Goal: Information Seeking & Learning: Learn about a topic

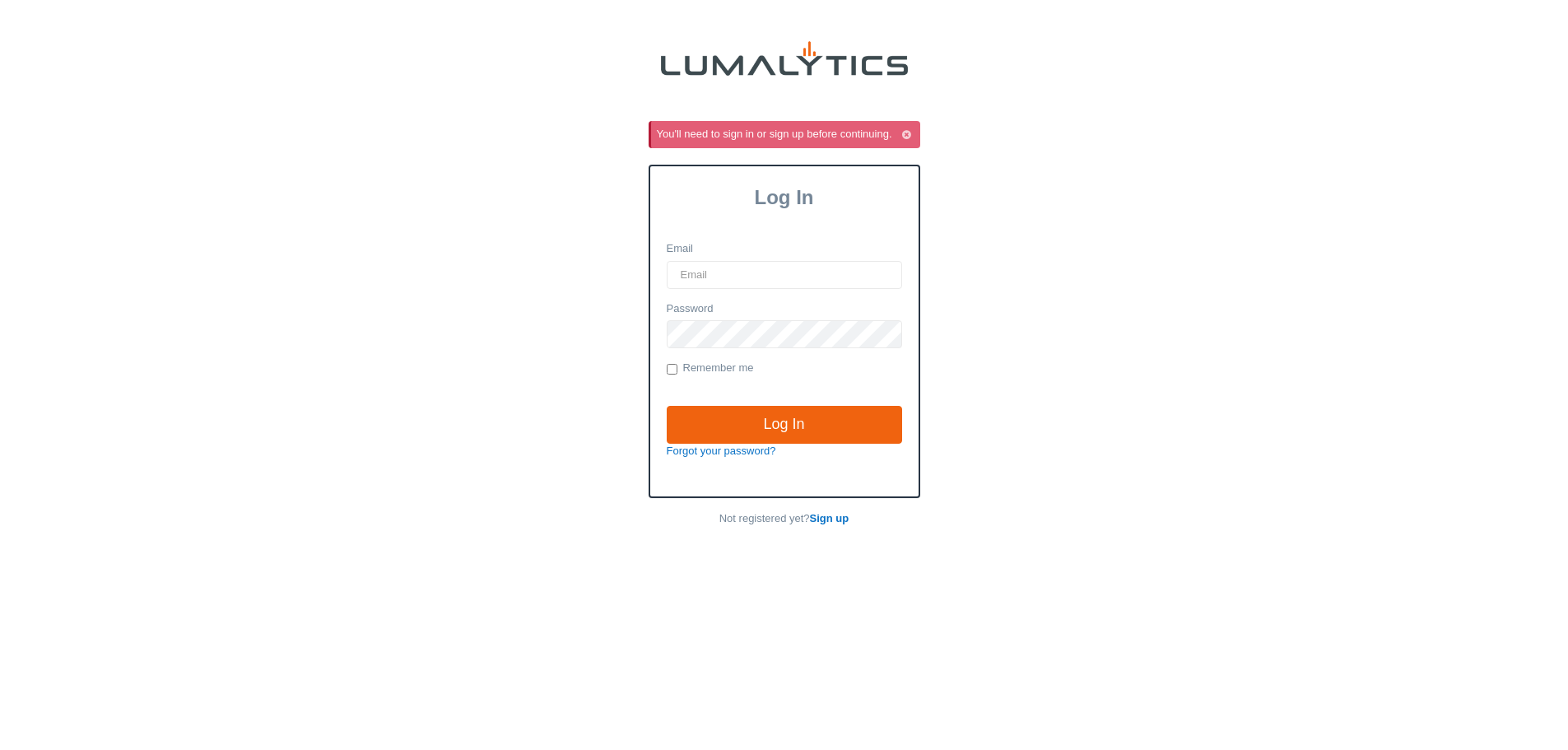
type input "cgoodale@valleytruckparts.com"
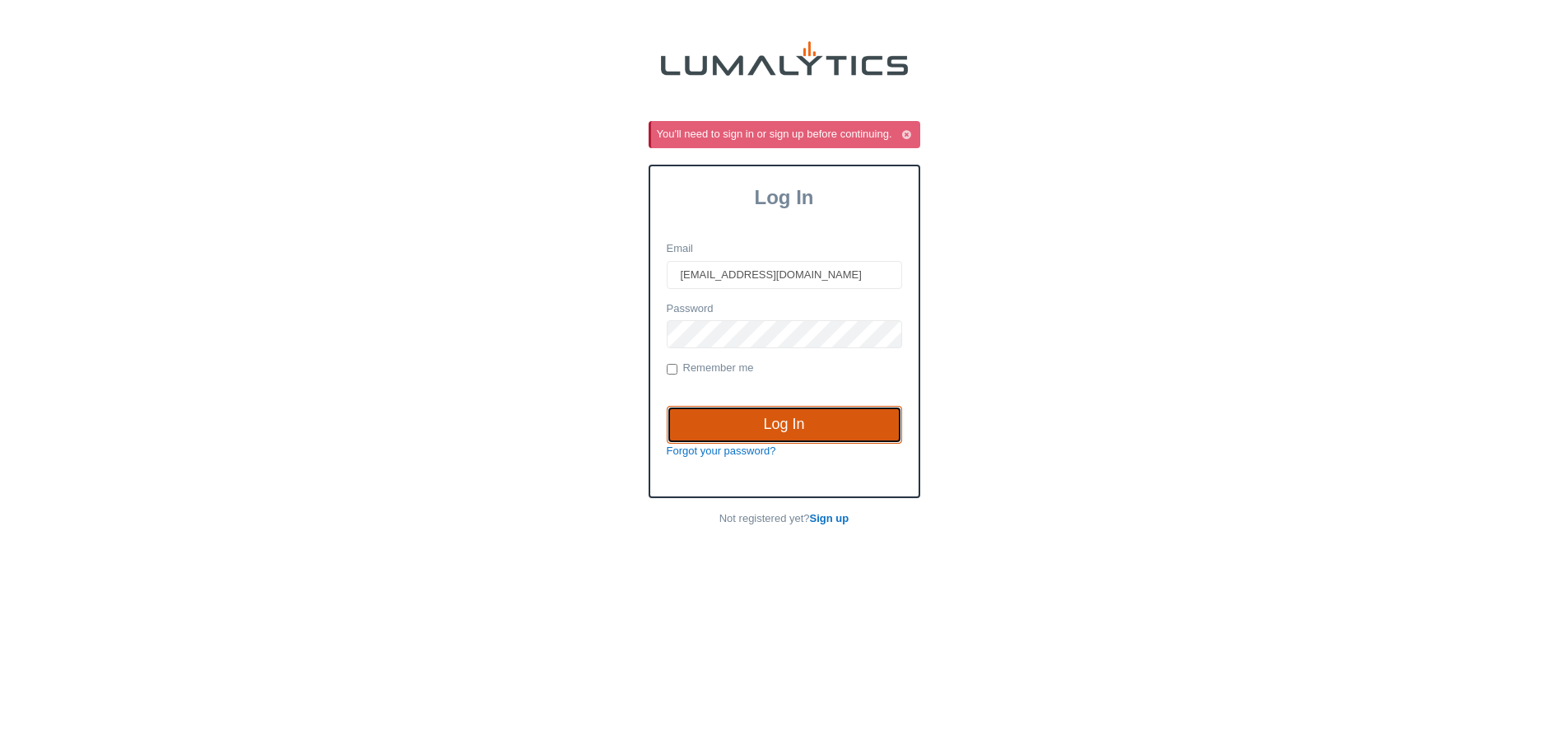
click at [795, 425] on input "Log In" at bounding box center [784, 425] width 235 height 38
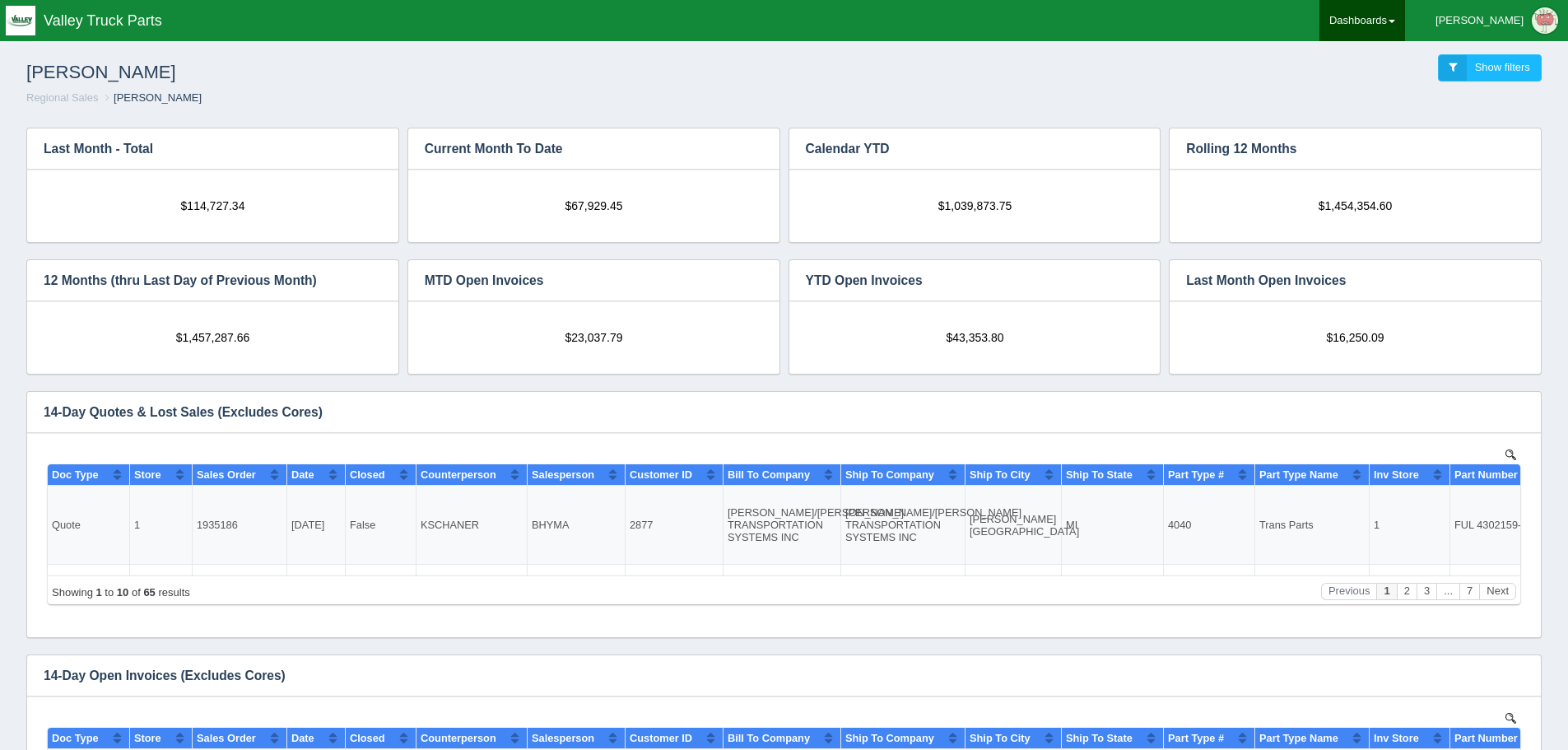
click at [1405, 22] on link "Dashboards" at bounding box center [1362, 21] width 86 height 42
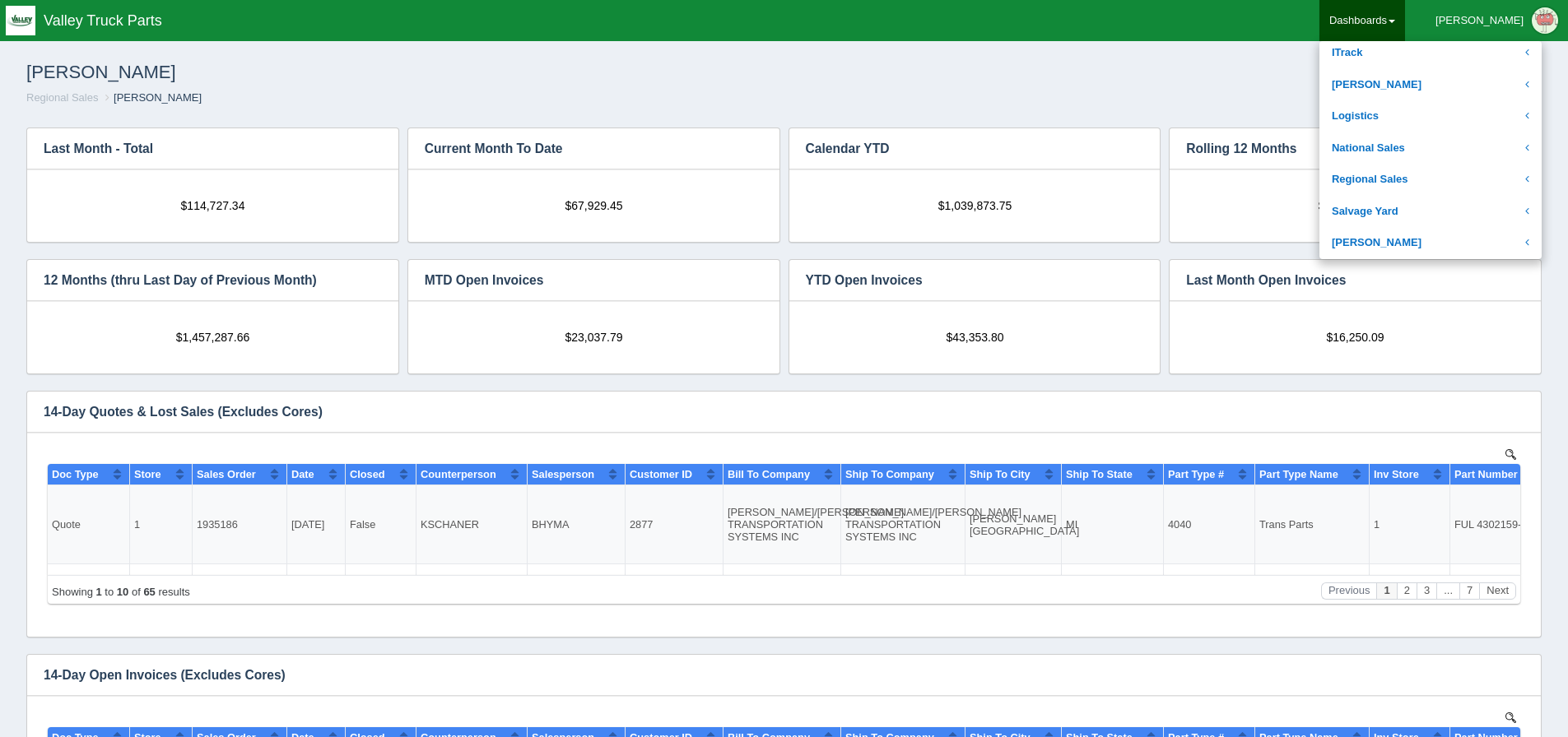
scroll to position [329, 0]
click at [1435, 143] on link "Regional Sales" at bounding box center [1431, 140] width 223 height 32
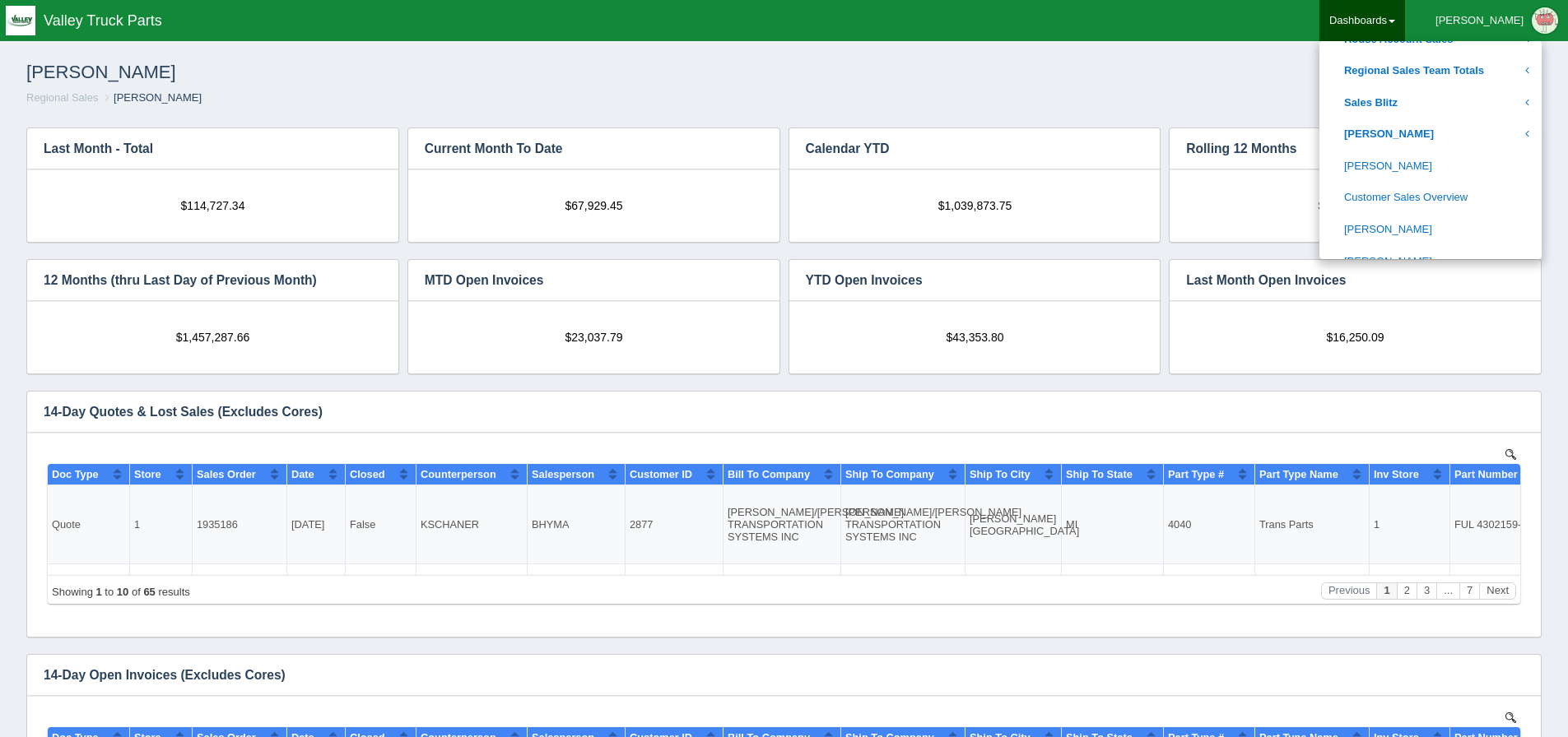
scroll to position [576, 0]
click at [1431, 202] on link "[PERSON_NAME]" at bounding box center [1431, 211] width 223 height 32
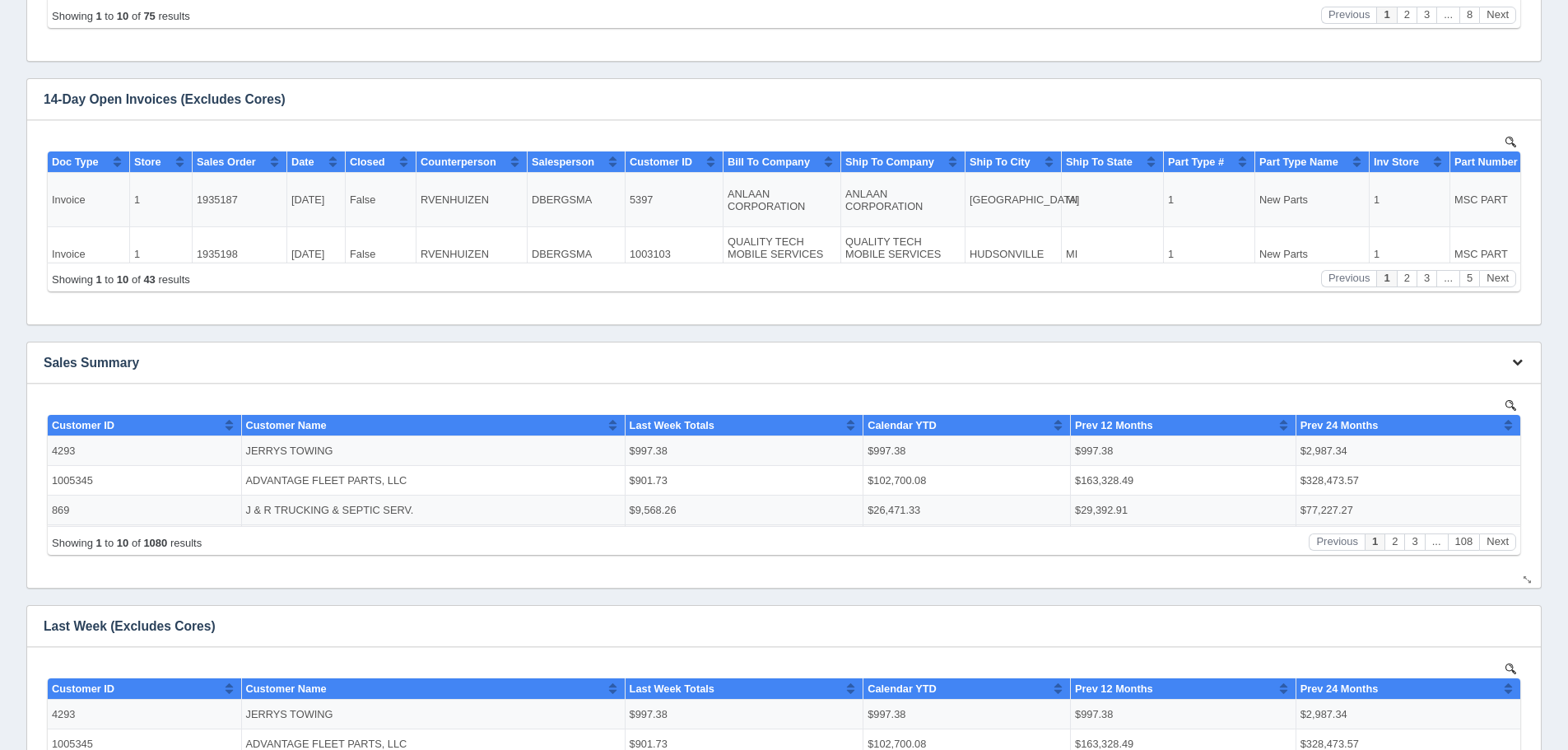
click at [1518, 363] on icon "button" at bounding box center [1517, 361] width 11 height 11
click at [1511, 404] on link "View all results" at bounding box center [1463, 410] width 132 height 24
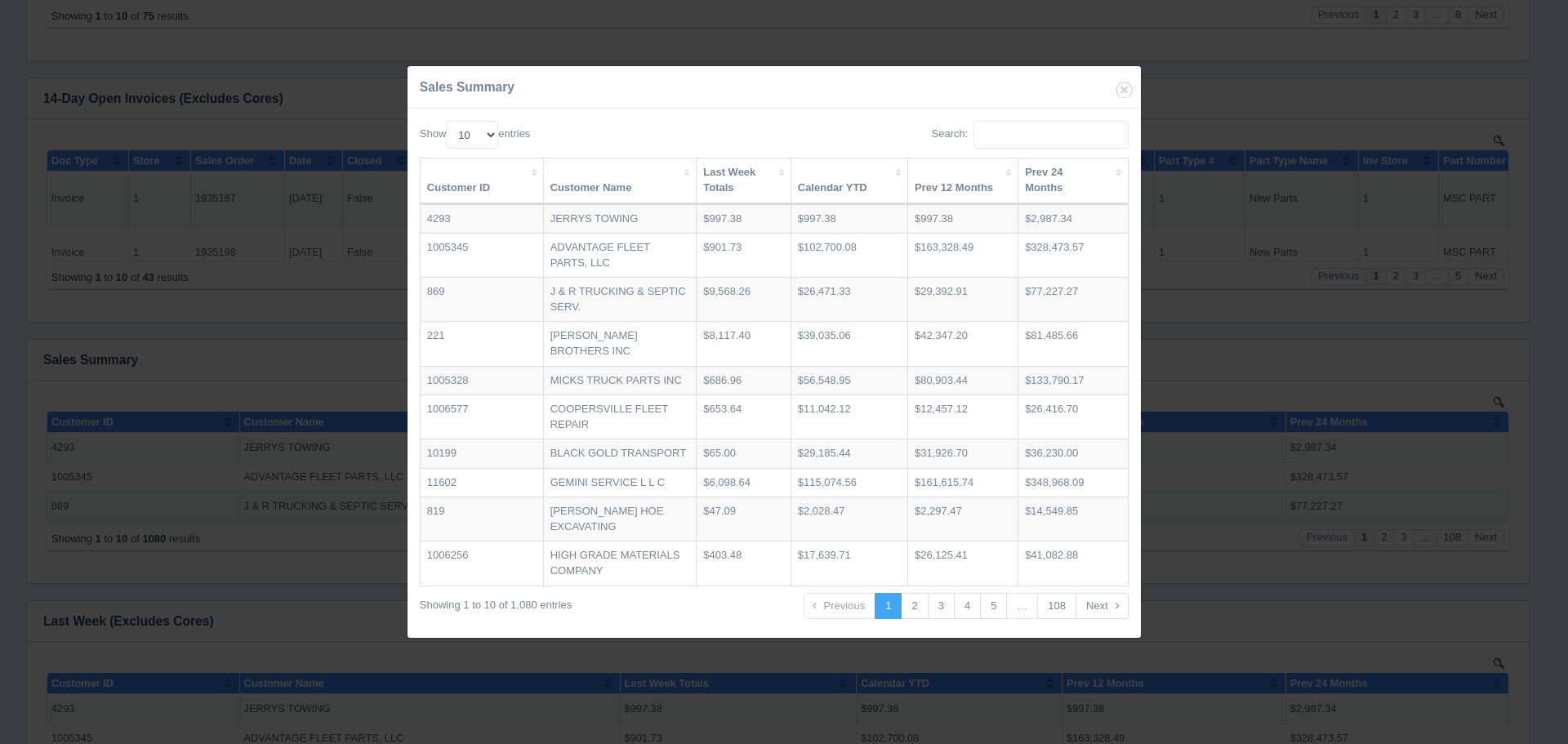
click at [740, 170] on th "Last Week Totals" at bounding box center [744, 180] width 95 height 45
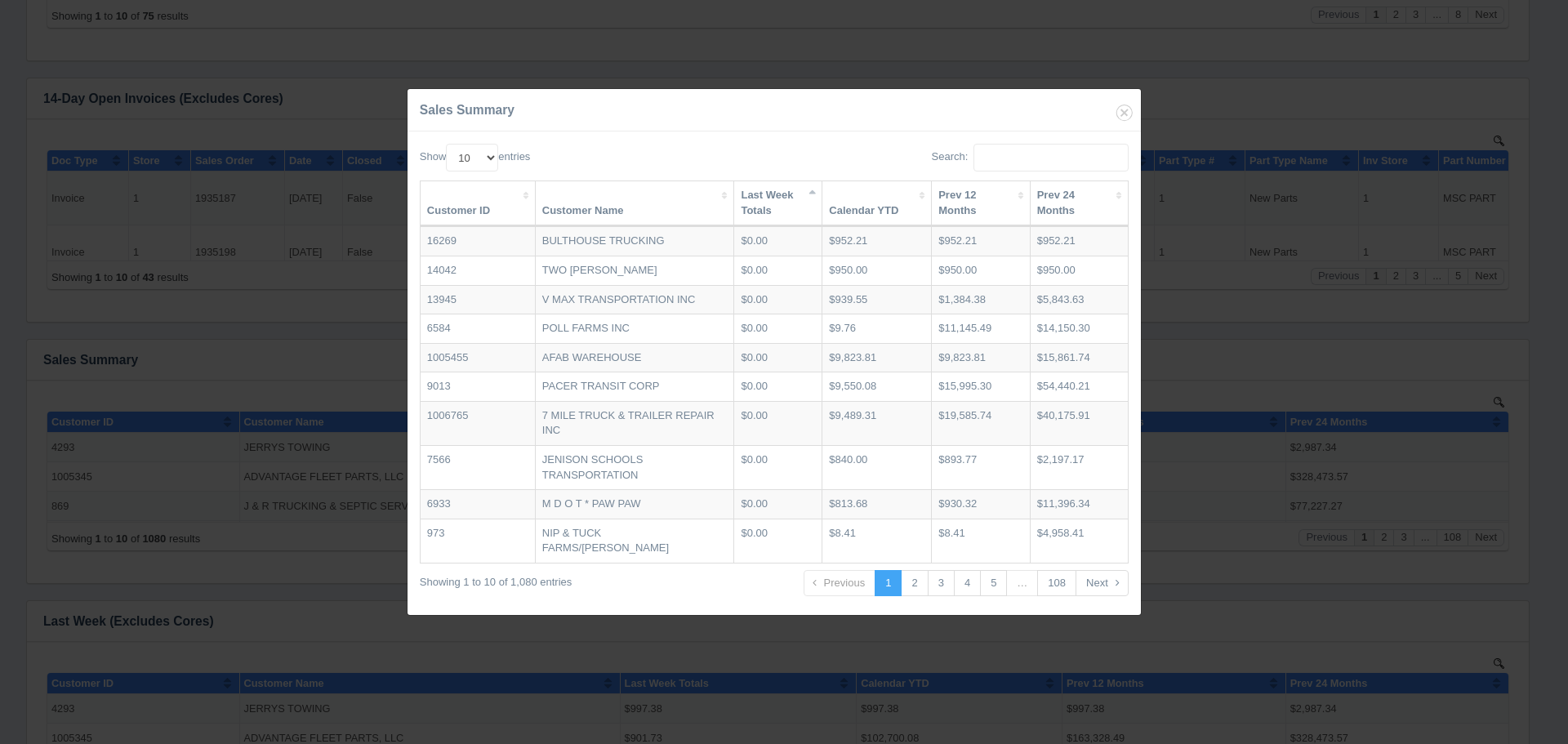
click at [740, 184] on th "Last Week Totals" at bounding box center [778, 204] width 88 height 45
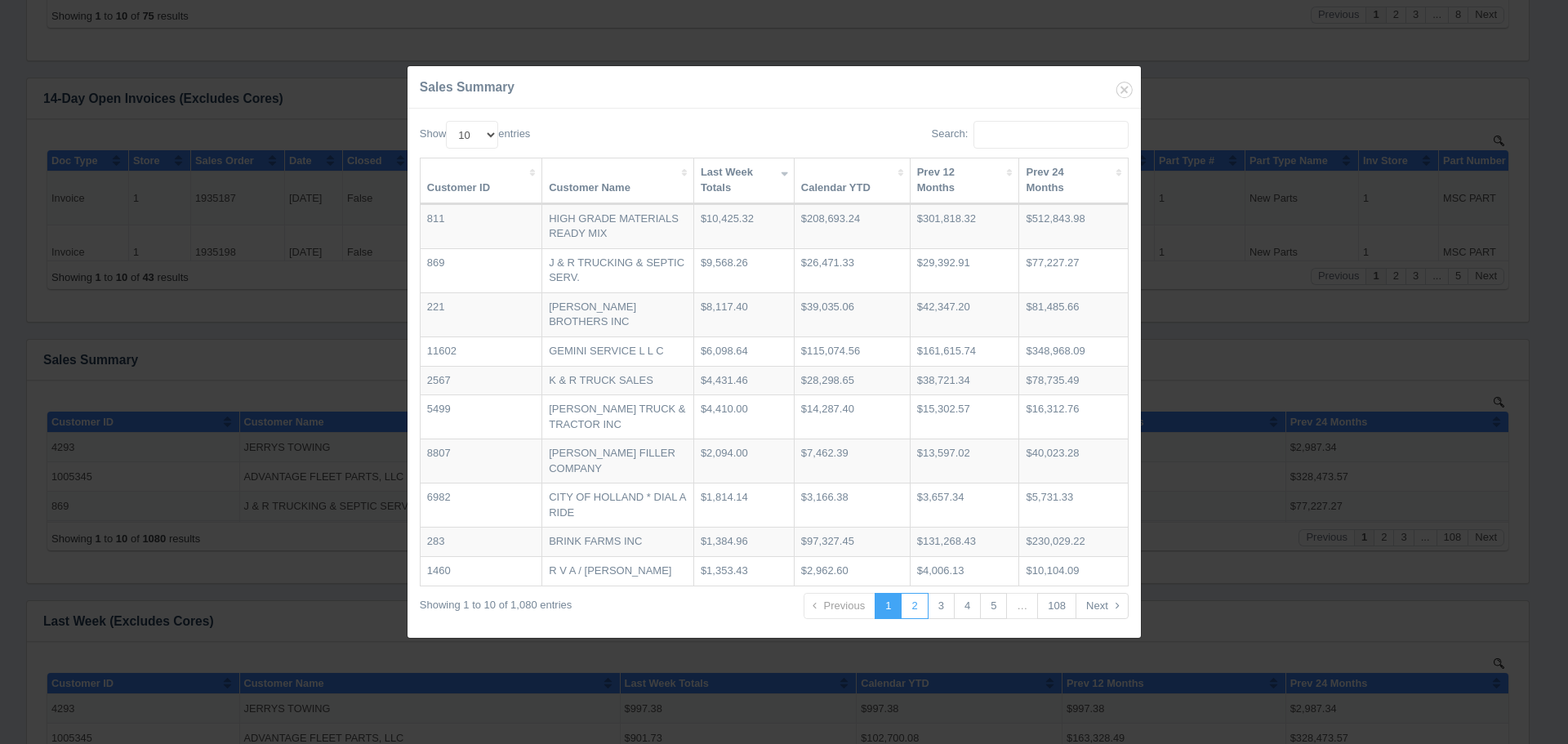
click at [917, 617] on link "2" at bounding box center [914, 606] width 27 height 27
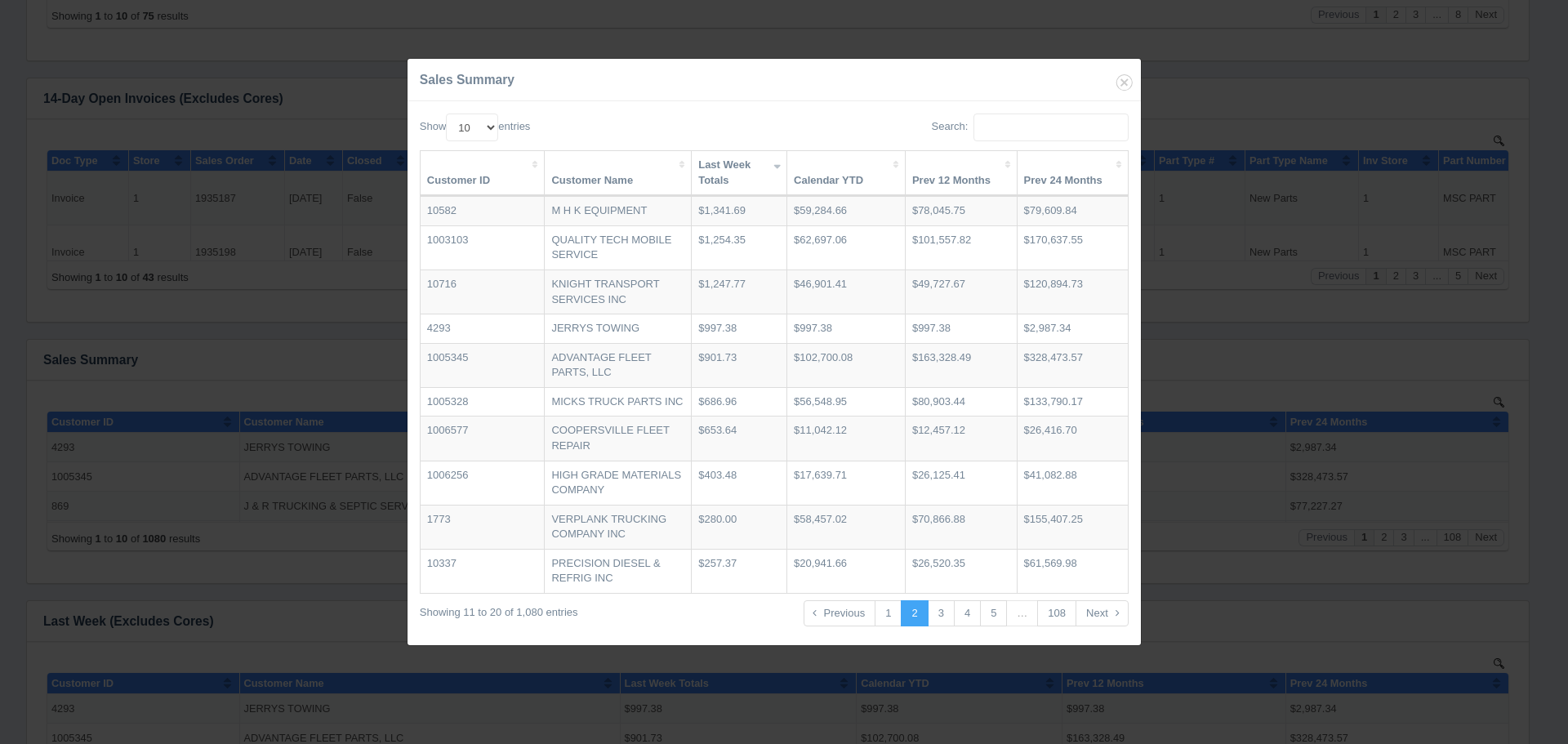
click at [861, 179] on th "Calendar YTD" at bounding box center [847, 173] width 119 height 45
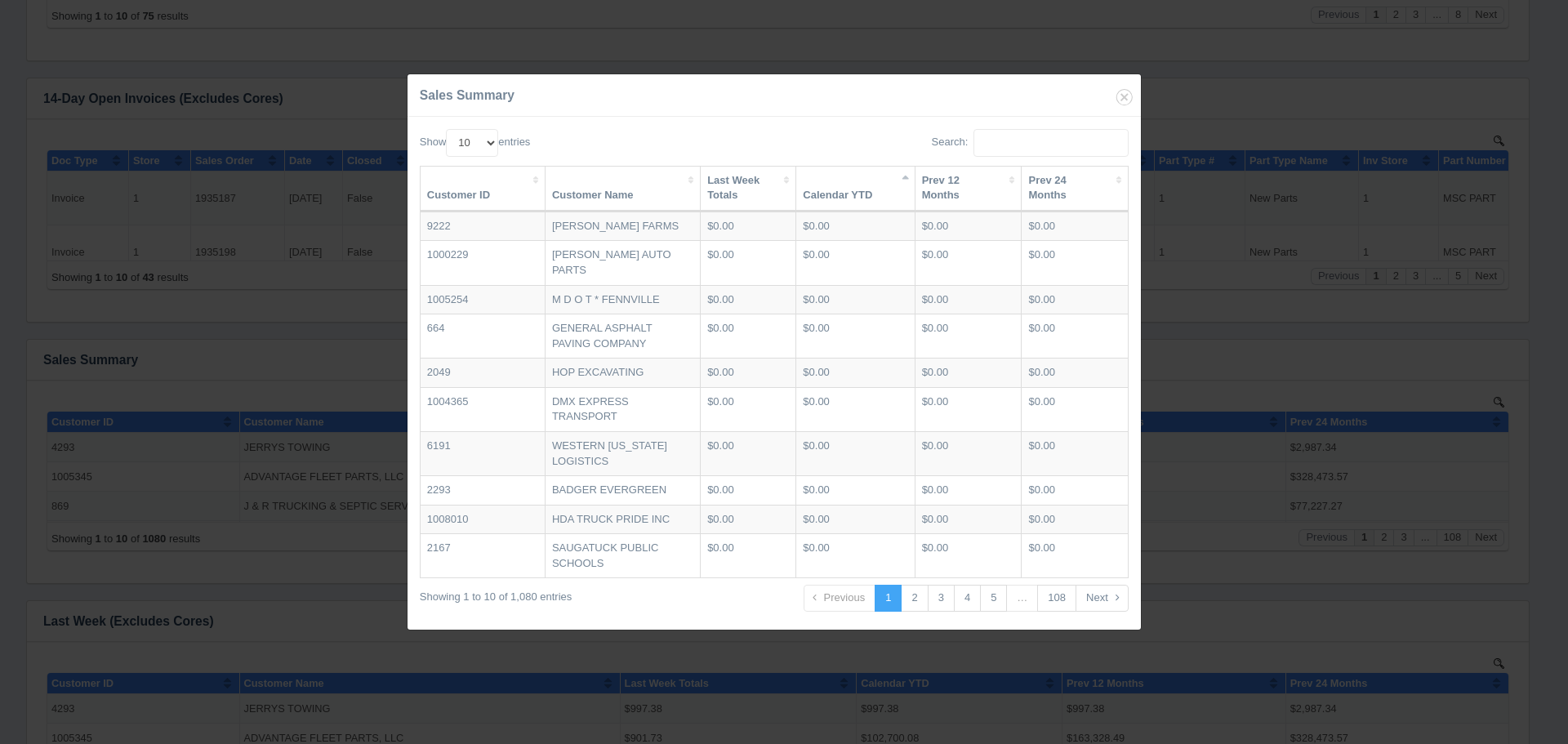
click at [857, 188] on th "Calendar YTD" at bounding box center [855, 189] width 119 height 45
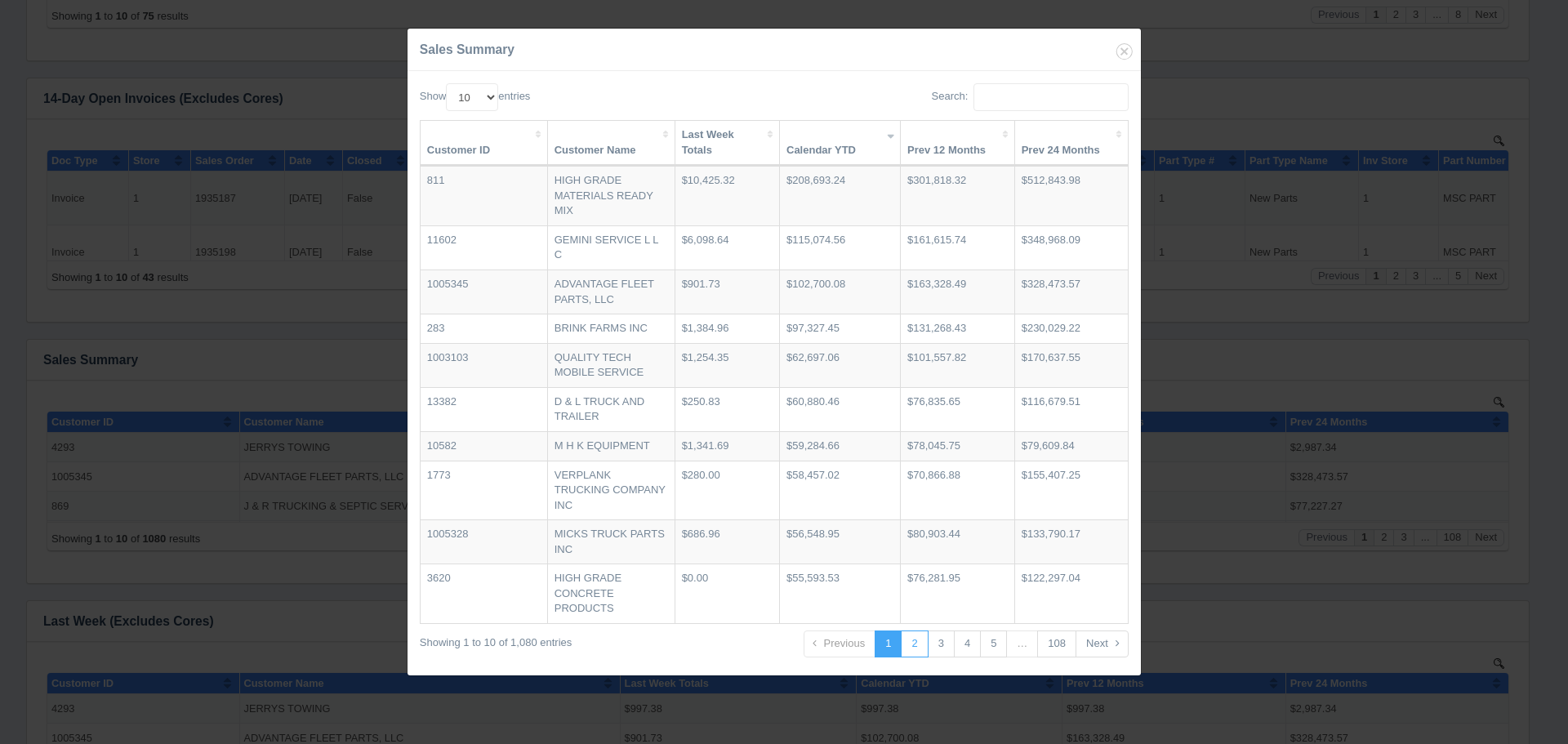
click at [914, 644] on link "2" at bounding box center [914, 643] width 27 height 27
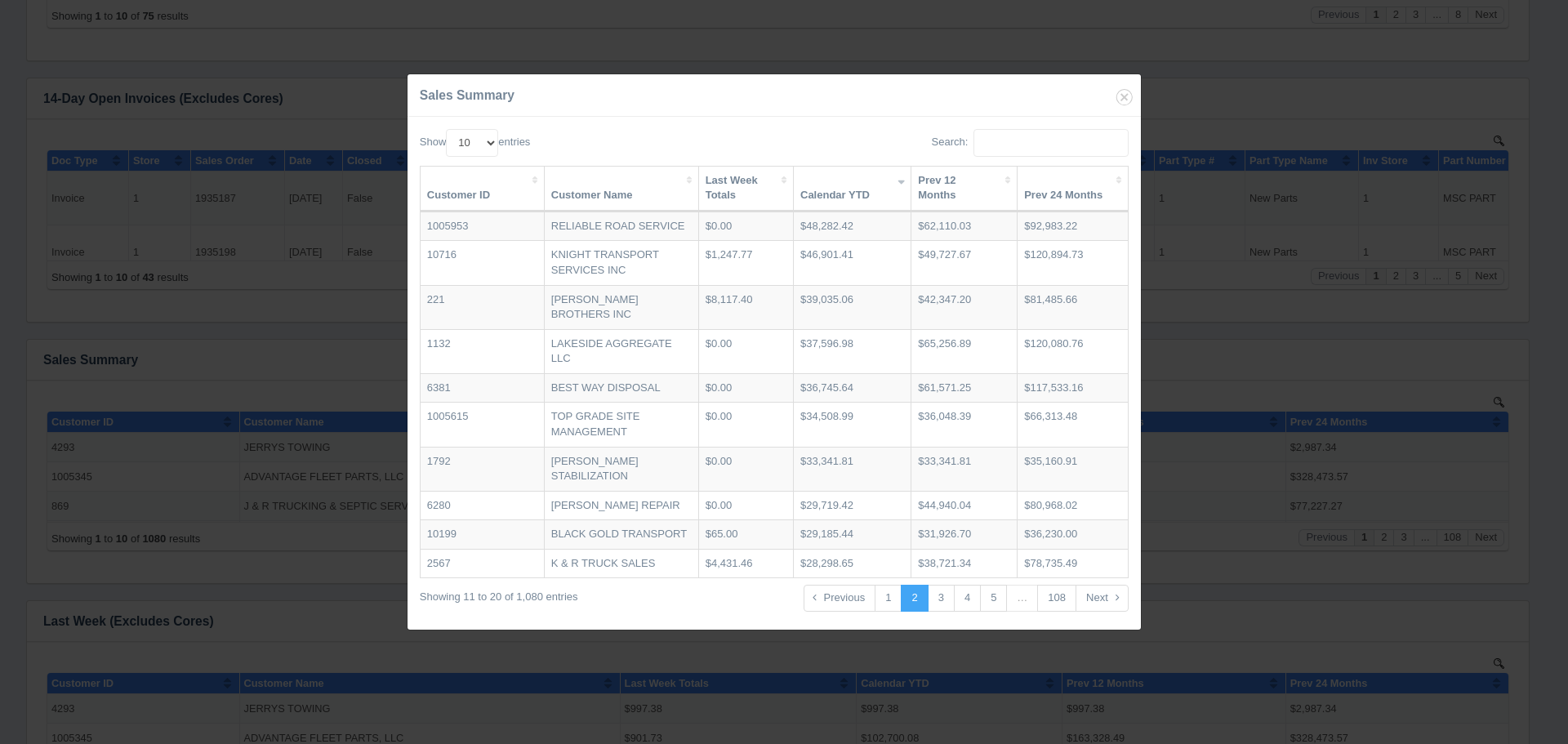
click at [1081, 193] on th "Prev 24 Months" at bounding box center [1073, 189] width 110 height 45
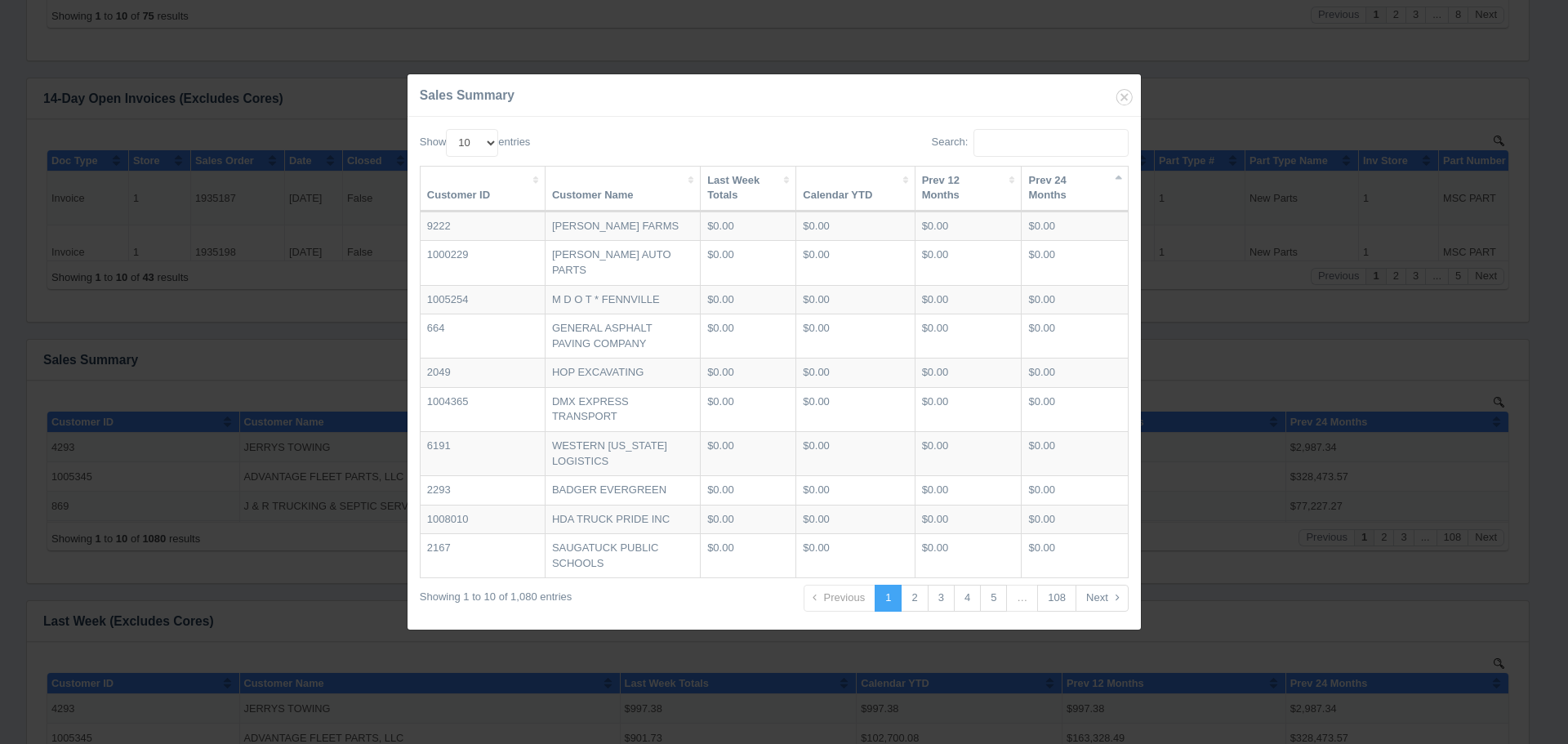
click at [1081, 193] on th "Prev 24 Months" at bounding box center [1074, 189] width 105 height 45
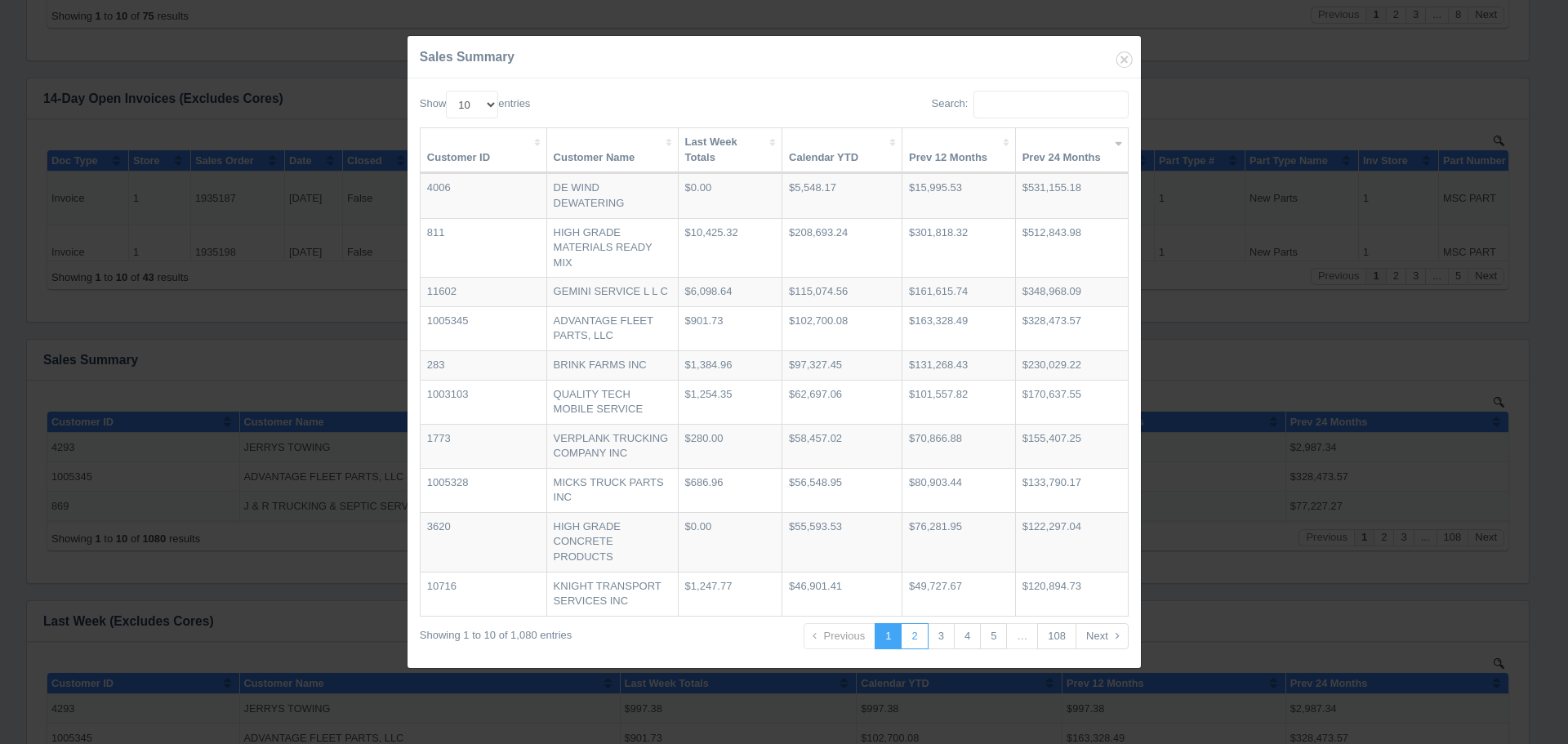
click at [917, 640] on link "2" at bounding box center [914, 636] width 27 height 27
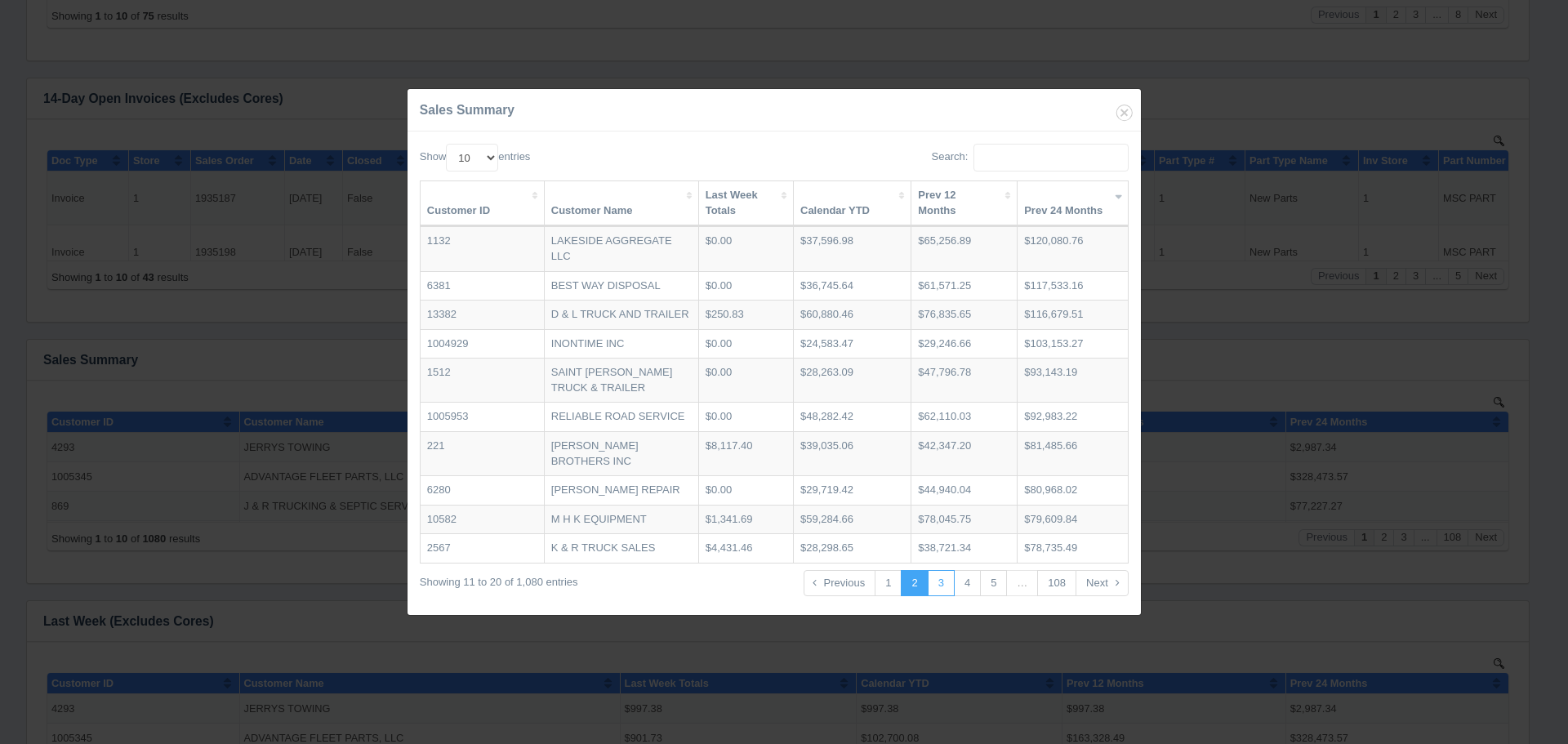
click at [935, 597] on link "3" at bounding box center [941, 583] width 27 height 27
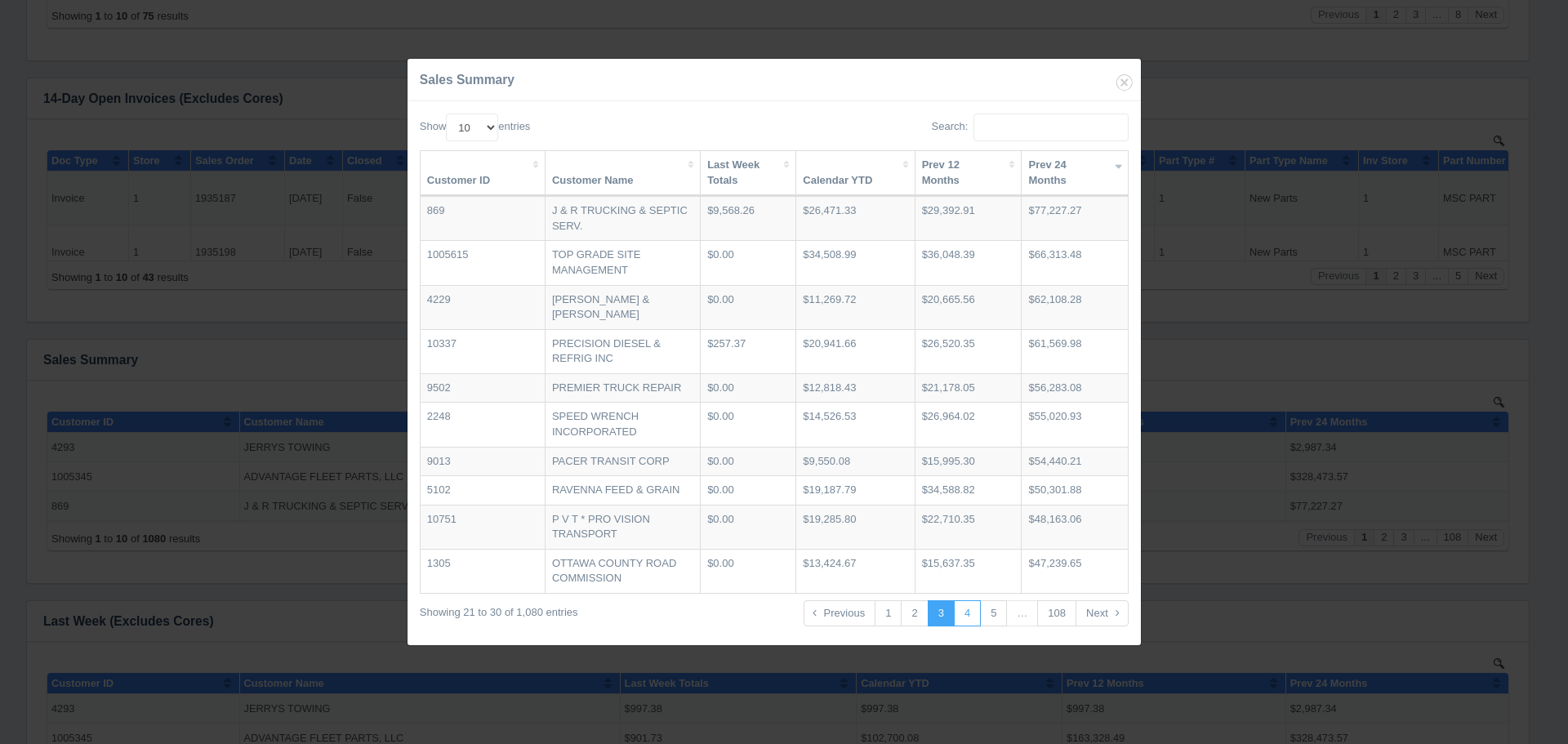
click at [958, 613] on link "4" at bounding box center [967, 614] width 27 height 27
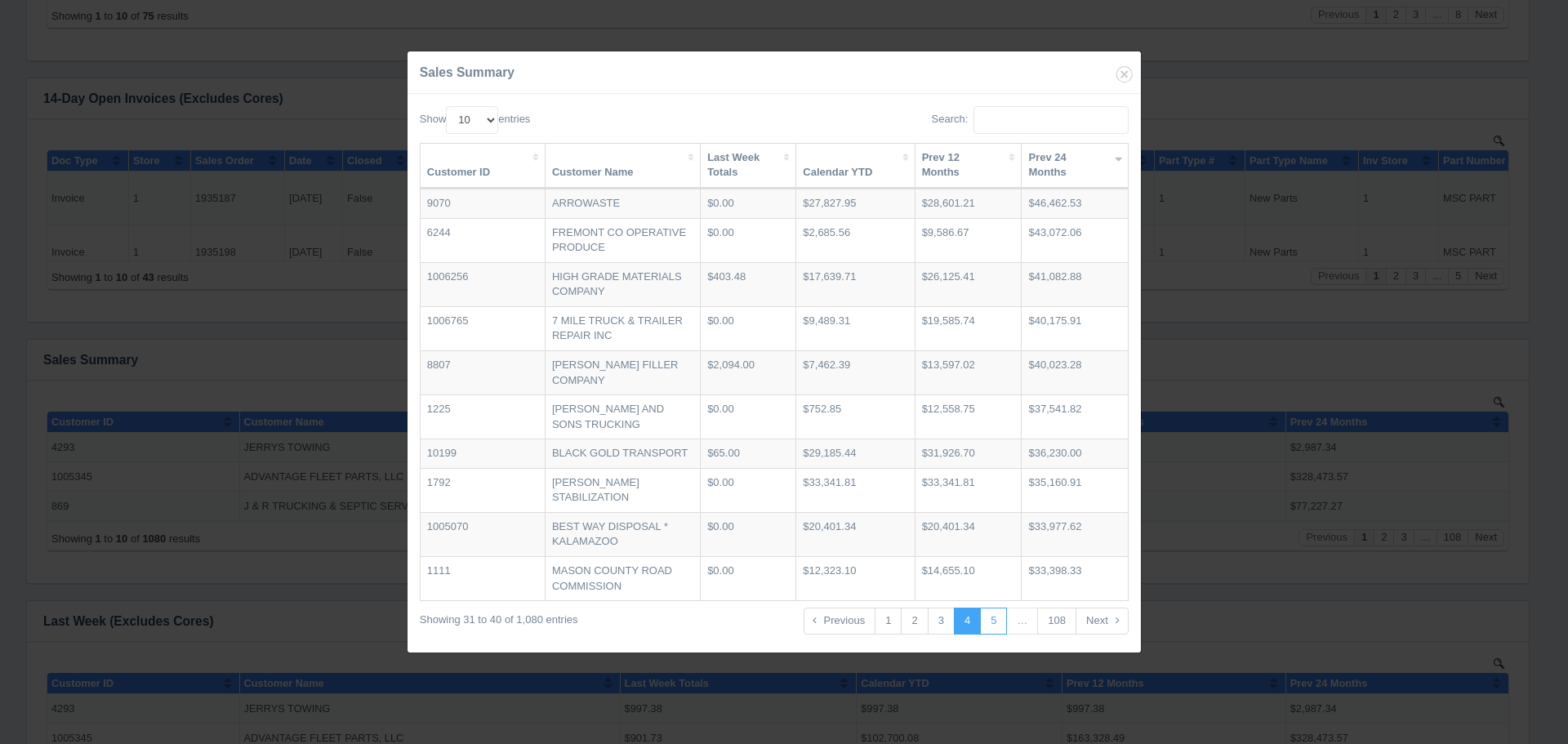
click at [985, 615] on link "5" at bounding box center [993, 620] width 27 height 27
